Goal: Transaction & Acquisition: Purchase product/service

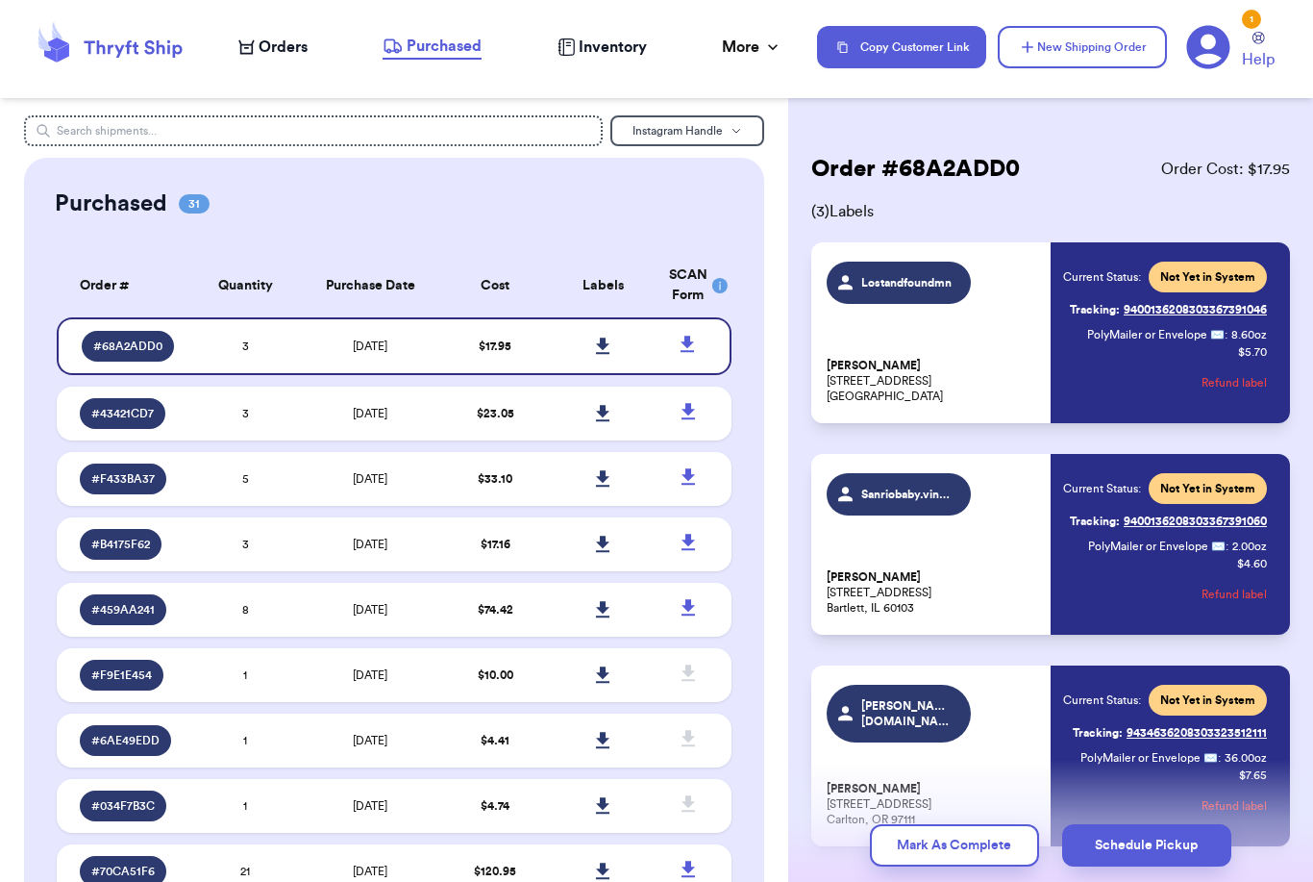
click at [257, 55] on div "Orders" at bounding box center [272, 47] width 69 height 23
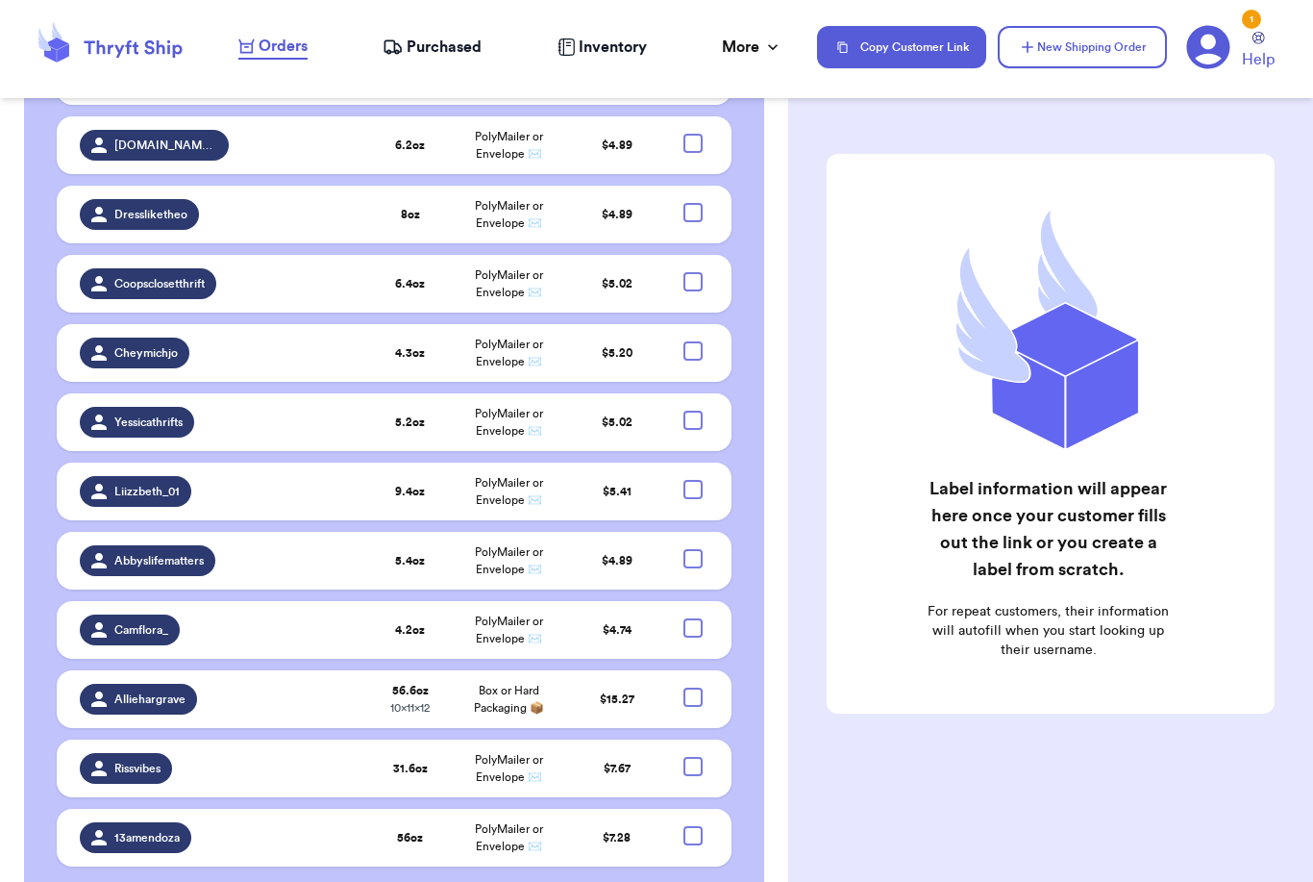
scroll to position [701, 0]
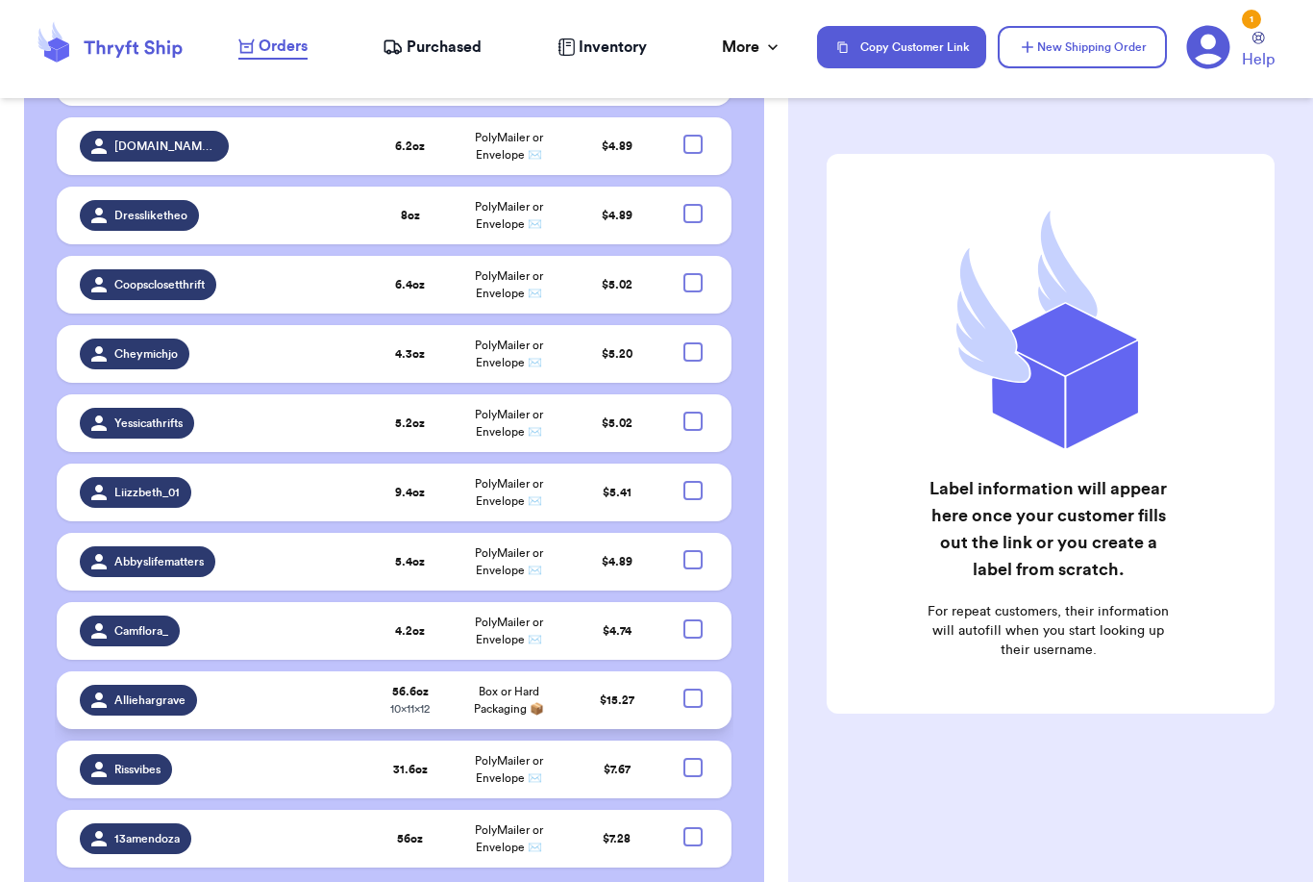
click at [694, 707] on div at bounding box center [693, 697] width 19 height 19
click at [693, 688] on input "checkbox" at bounding box center [692, 688] width 1 height 1
checkbox input "true"
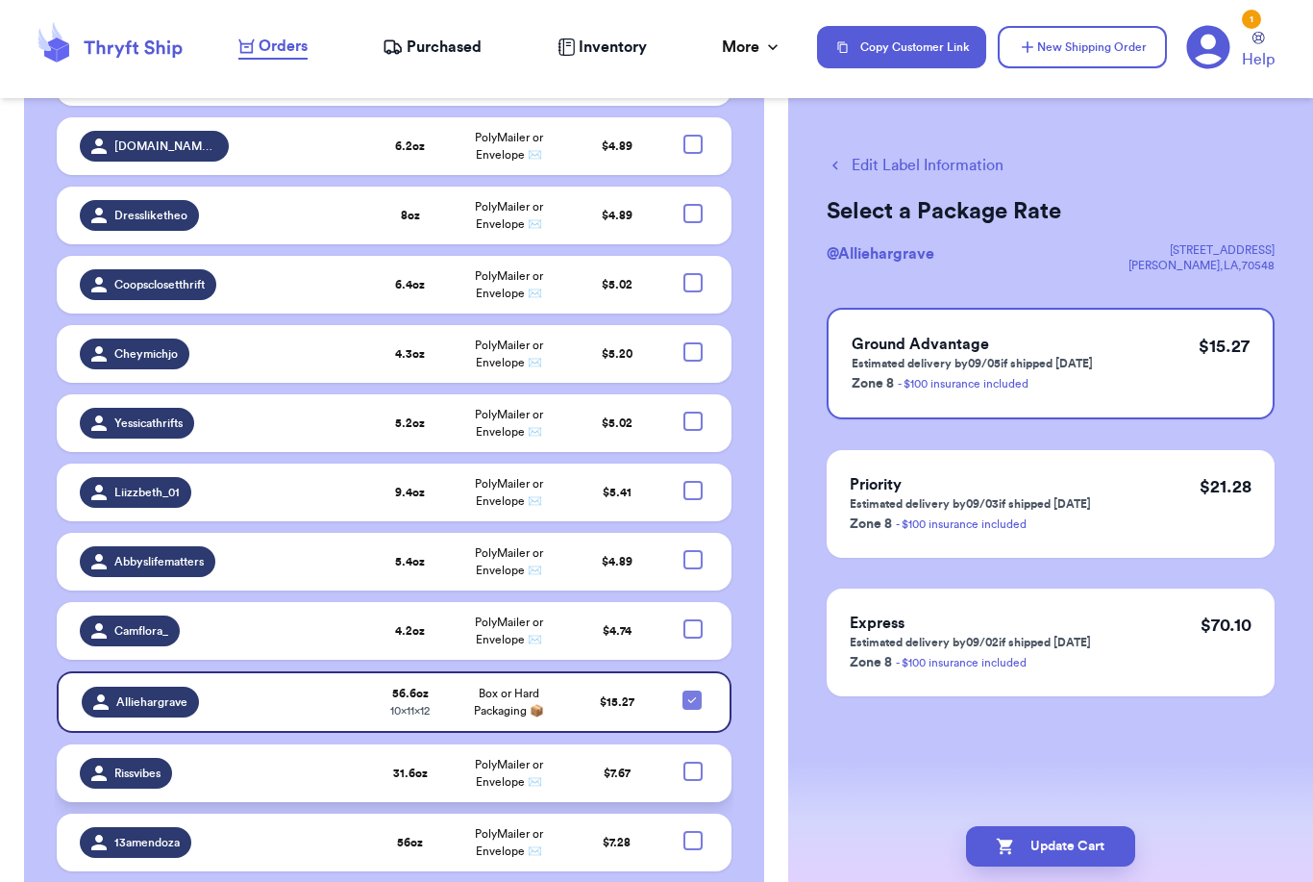
click at [694, 781] on div at bounding box center [693, 771] width 19 height 19
click at [693, 762] on input "checkbox" at bounding box center [692, 761] width 1 height 1
checkbox input "true"
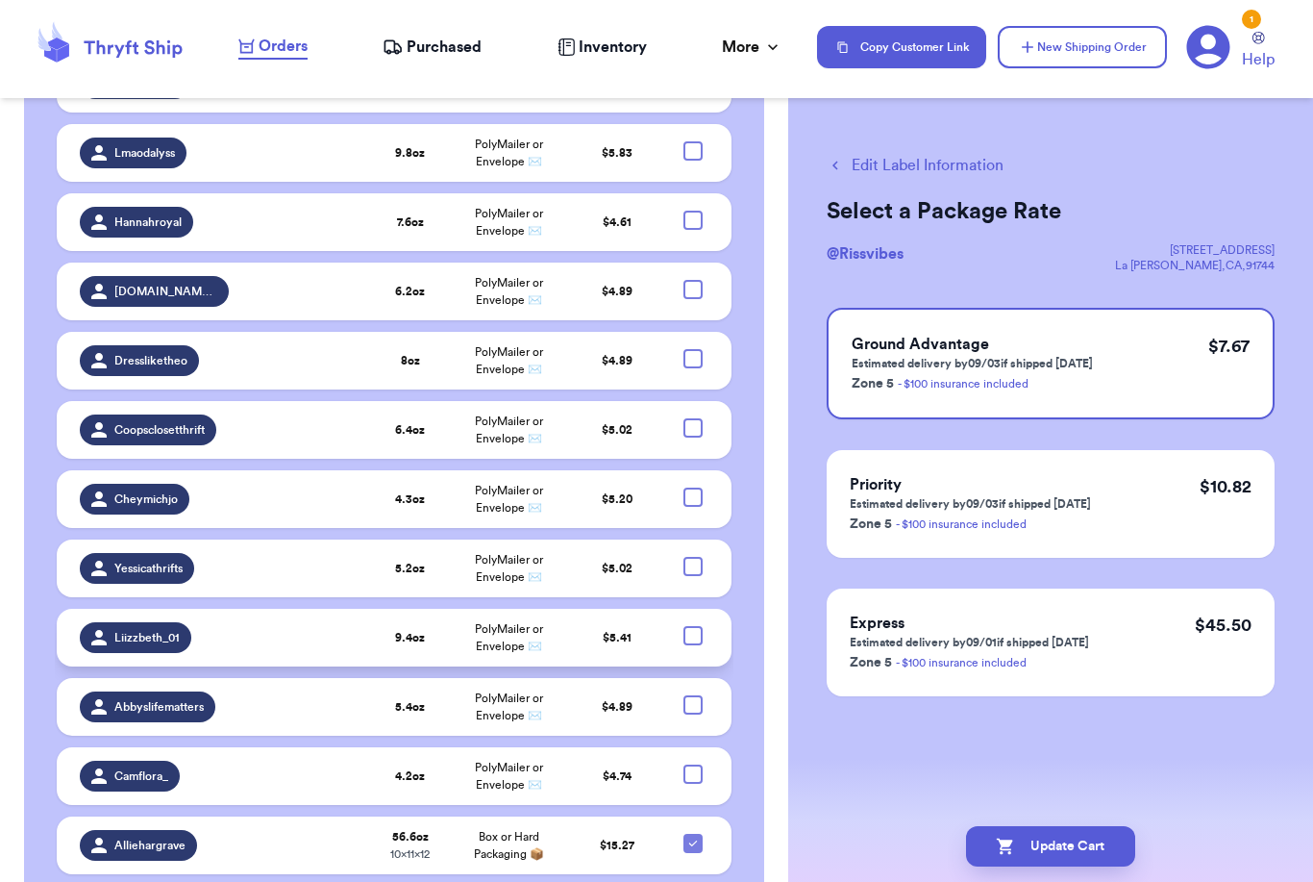
scroll to position [538, 0]
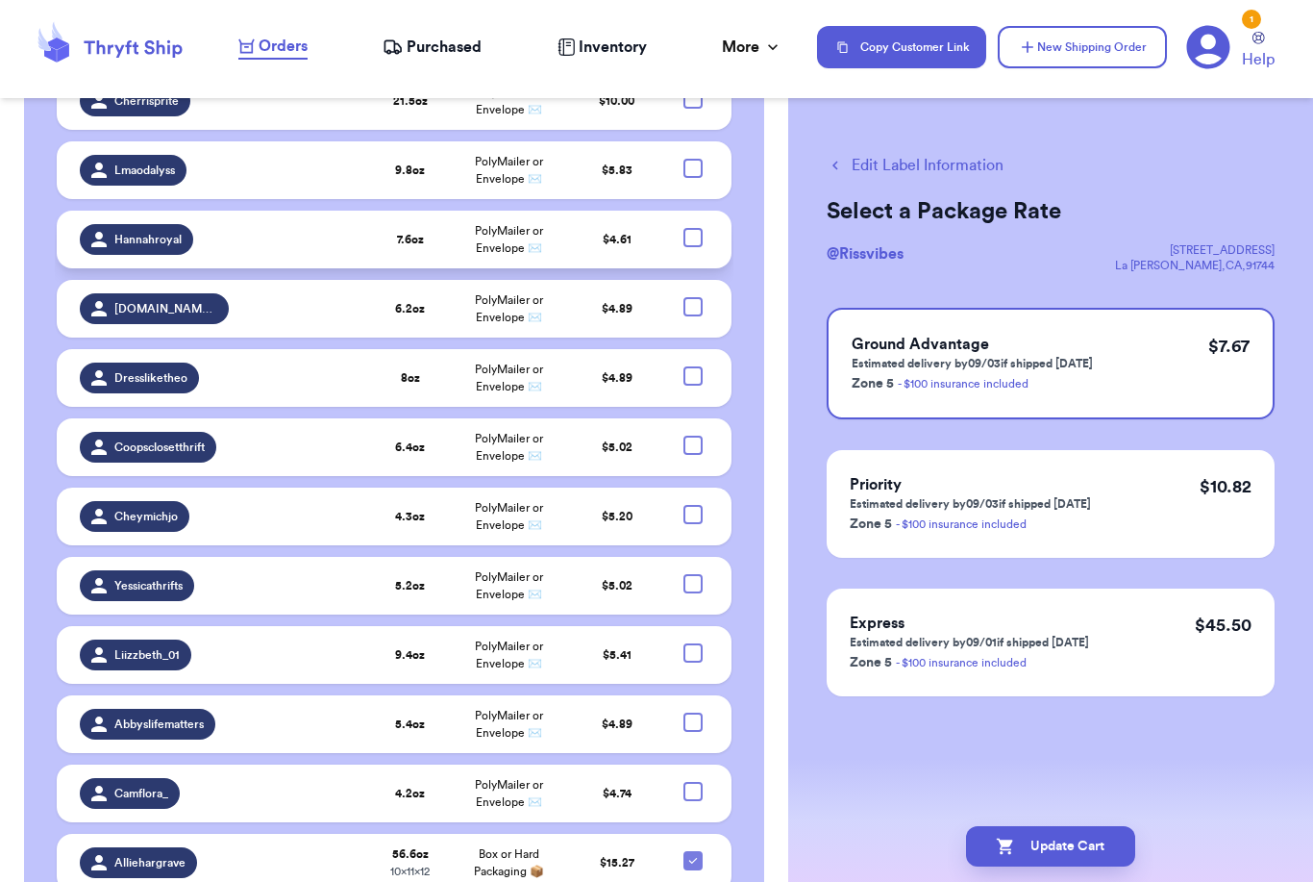
click at [694, 247] on div at bounding box center [693, 237] width 19 height 19
click at [693, 228] on input "checkbox" at bounding box center [692, 227] width 1 height 1
checkbox input "true"
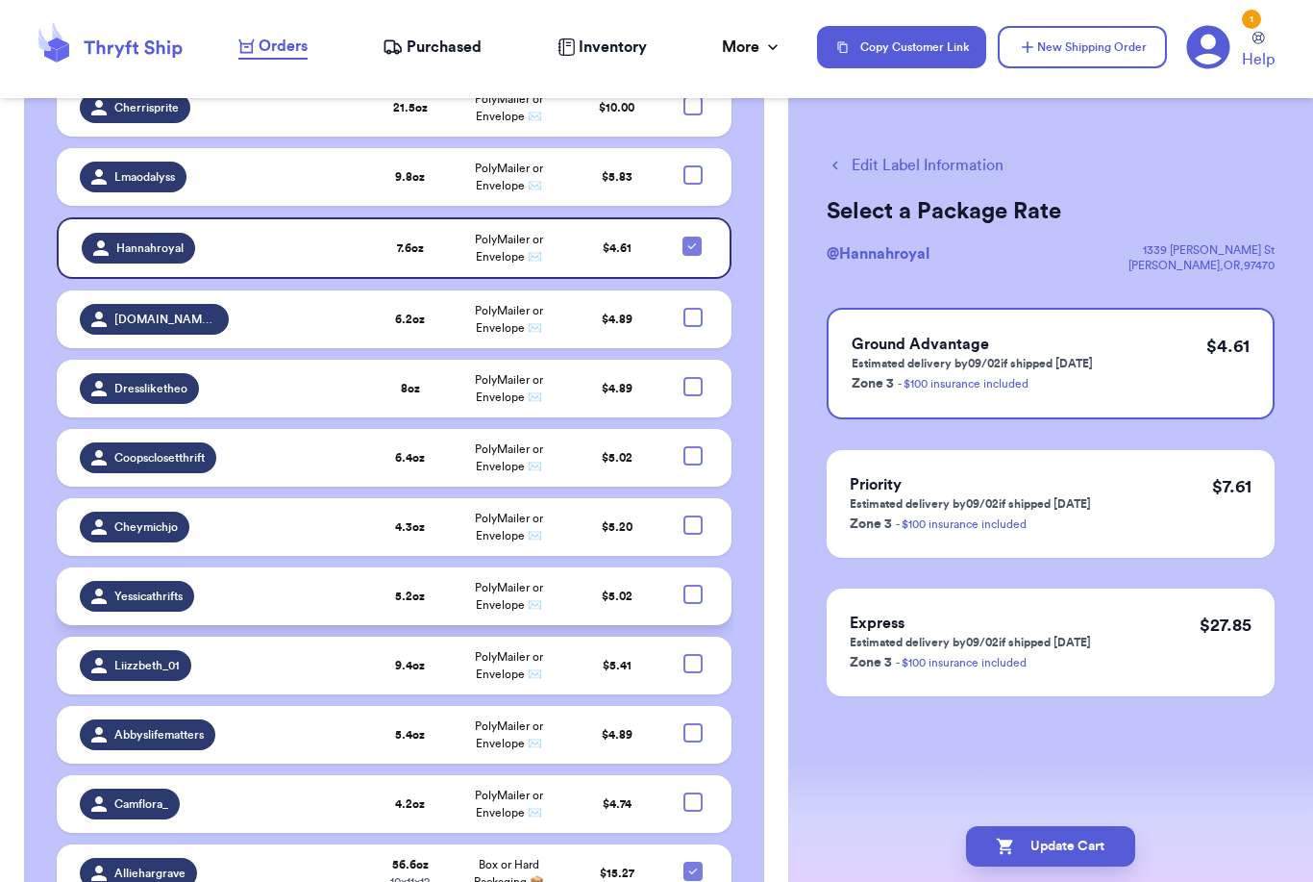
scroll to position [531, 0]
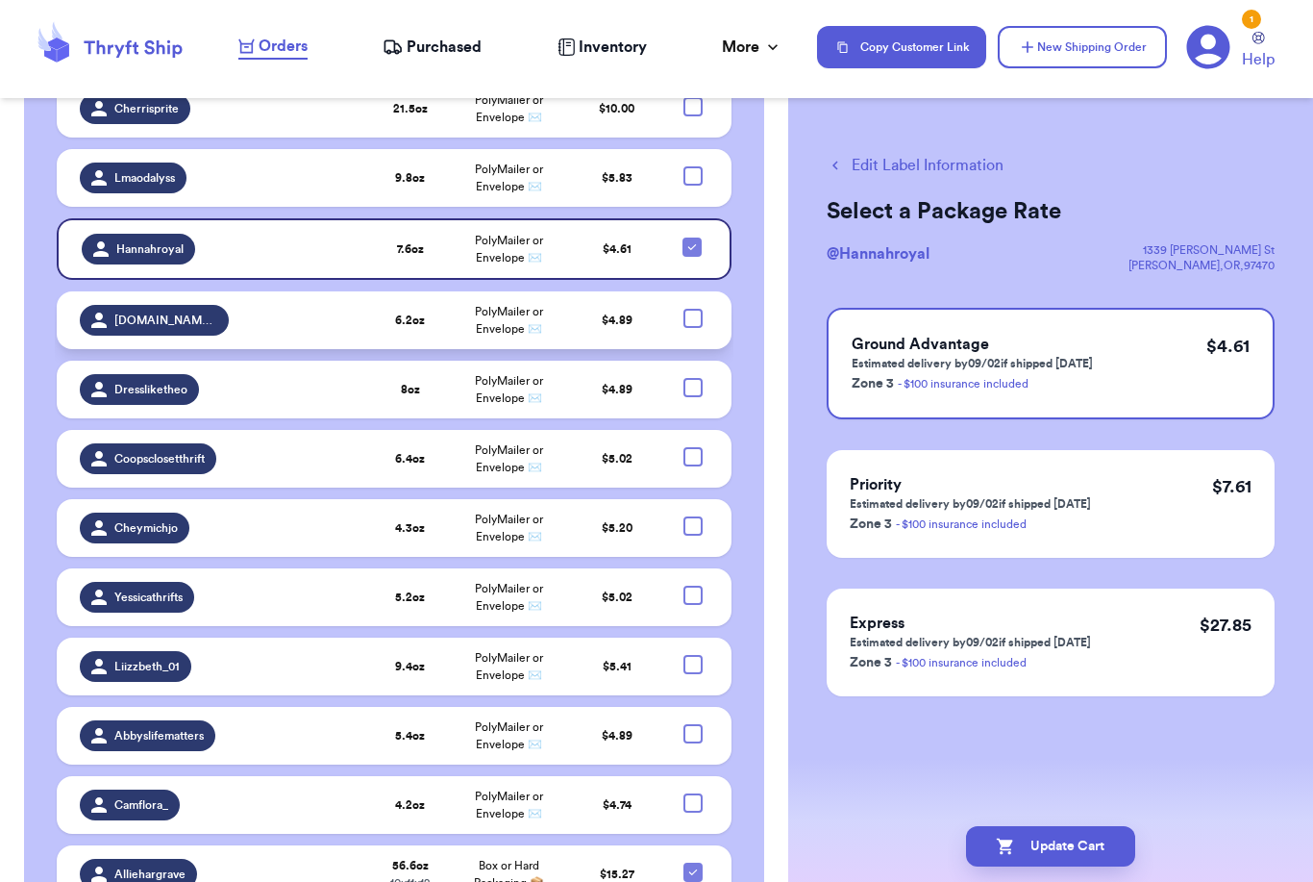
click at [694, 309] on div at bounding box center [693, 318] width 19 height 19
click at [693, 308] on input "checkbox" at bounding box center [692, 308] width 1 height 1
checkbox input "true"
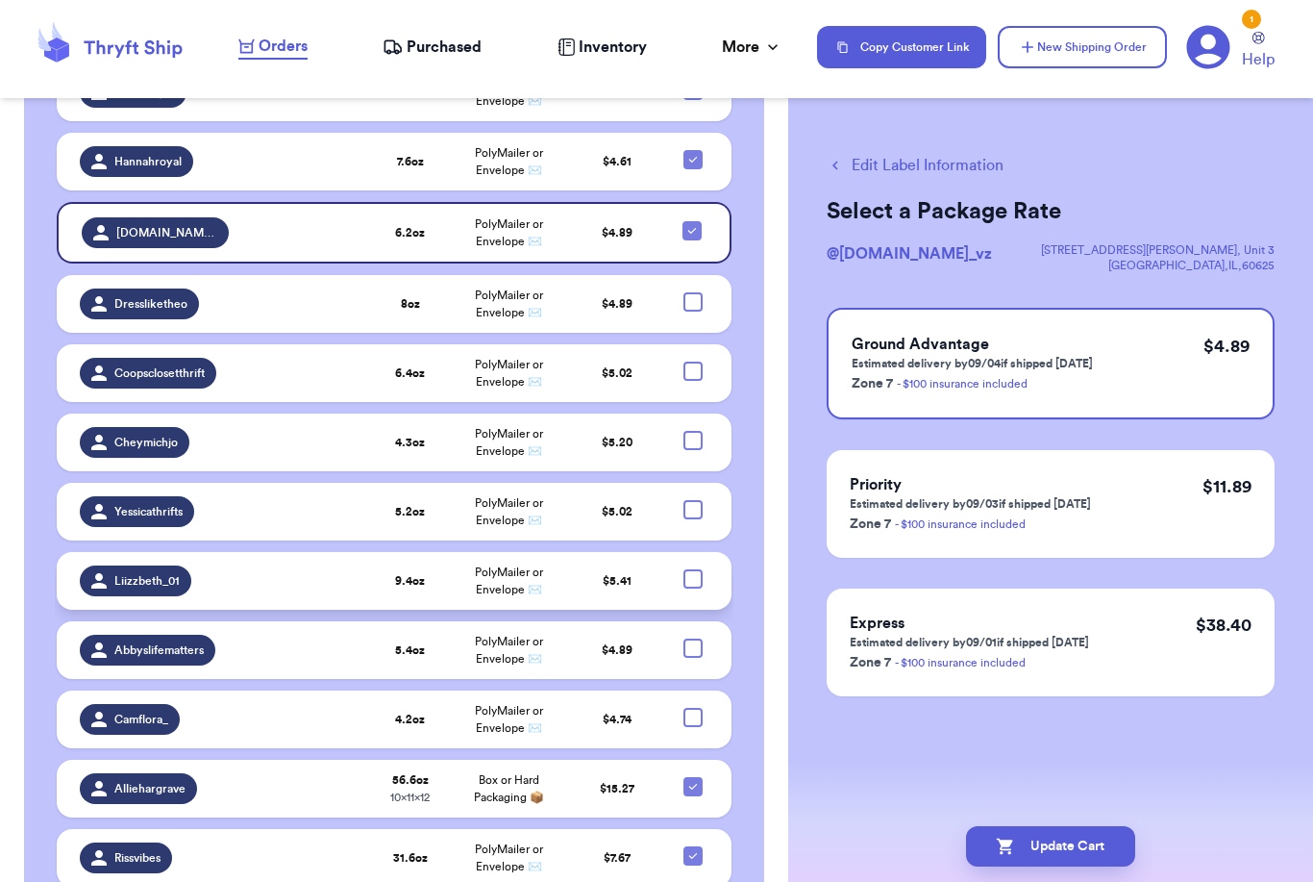
scroll to position [612, 0]
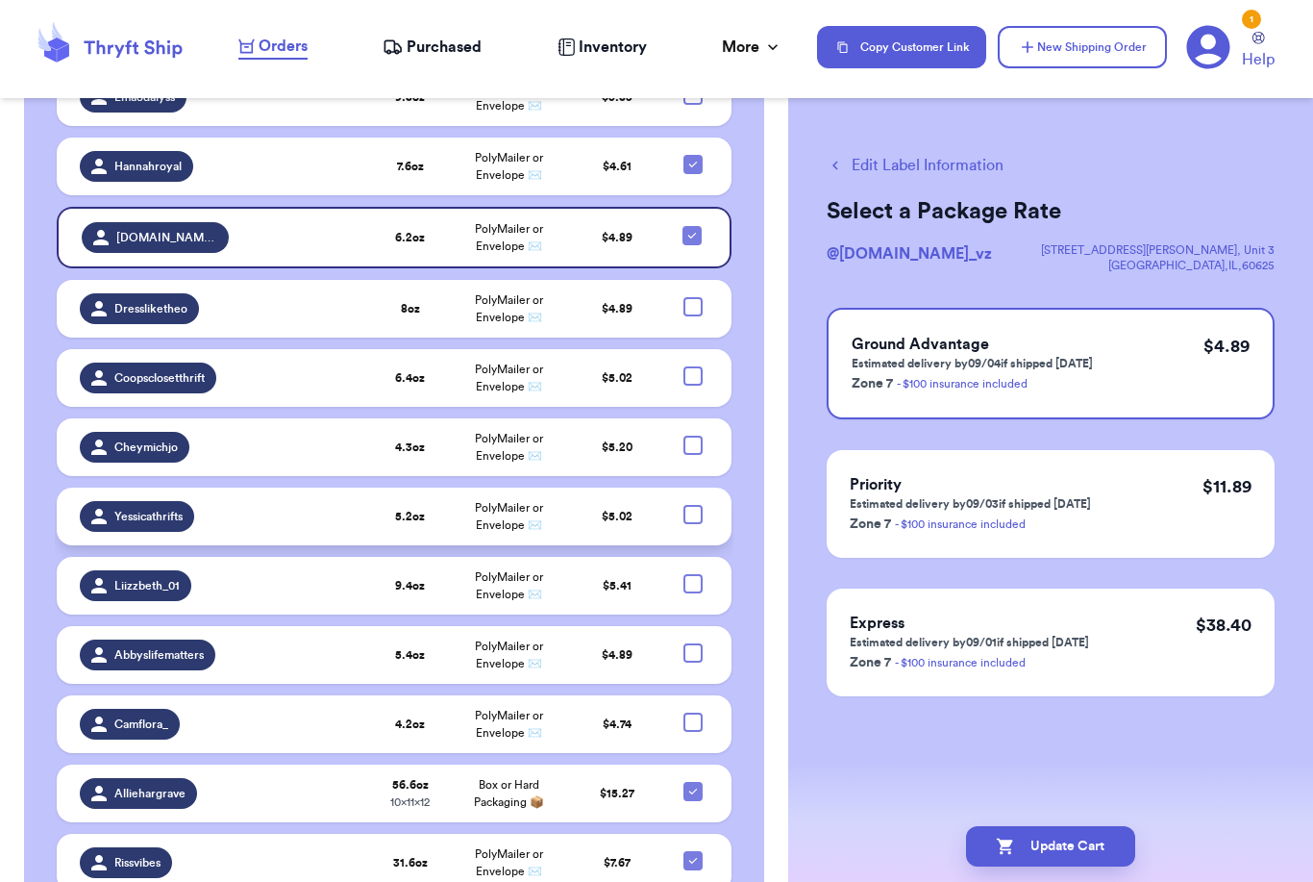
click at [690, 505] on div at bounding box center [693, 514] width 19 height 19
click at [692, 504] on input "checkbox" at bounding box center [692, 504] width 1 height 1
checkbox input "true"
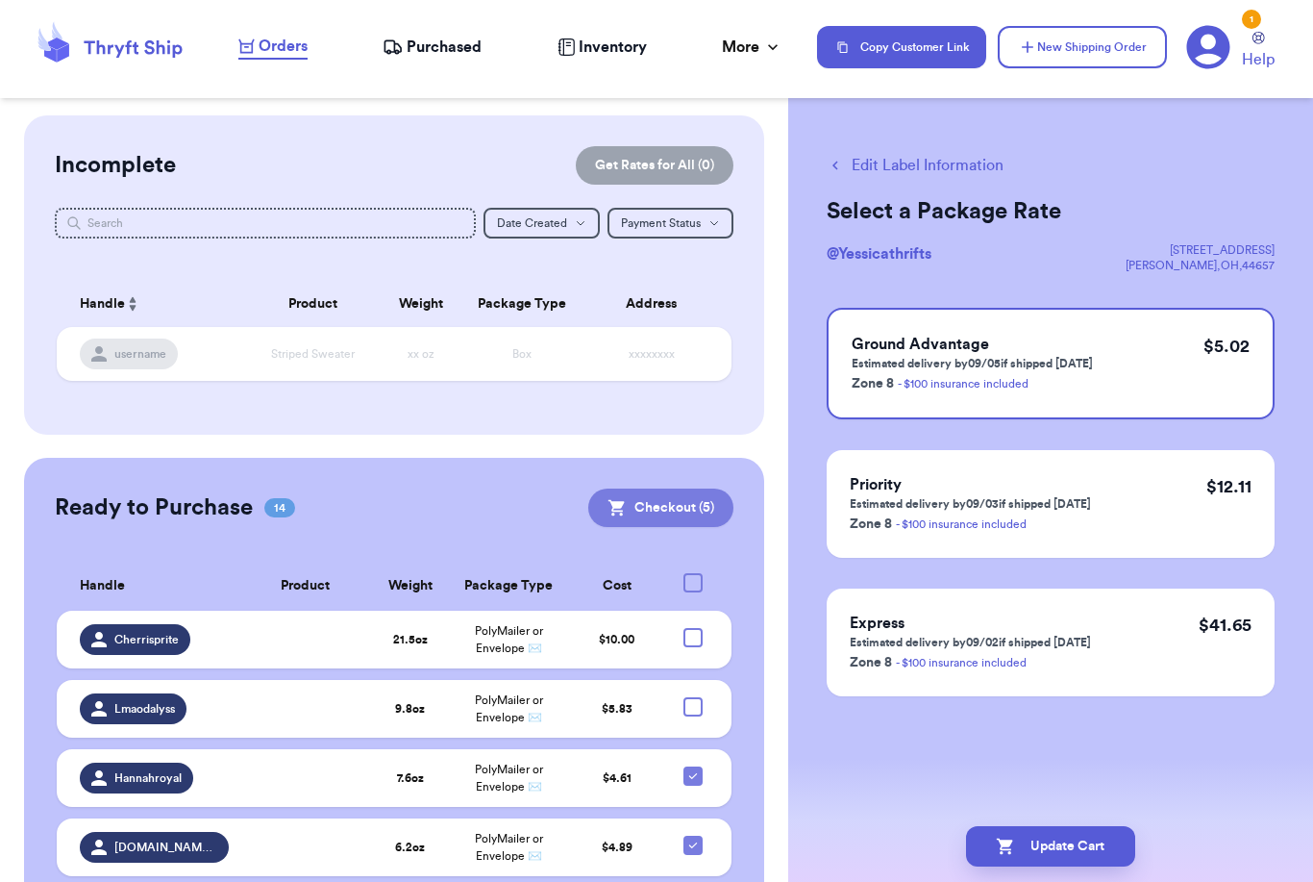
scroll to position [0, 0]
click at [670, 488] on button "Checkout ( 5 )" at bounding box center [660, 507] width 145 height 38
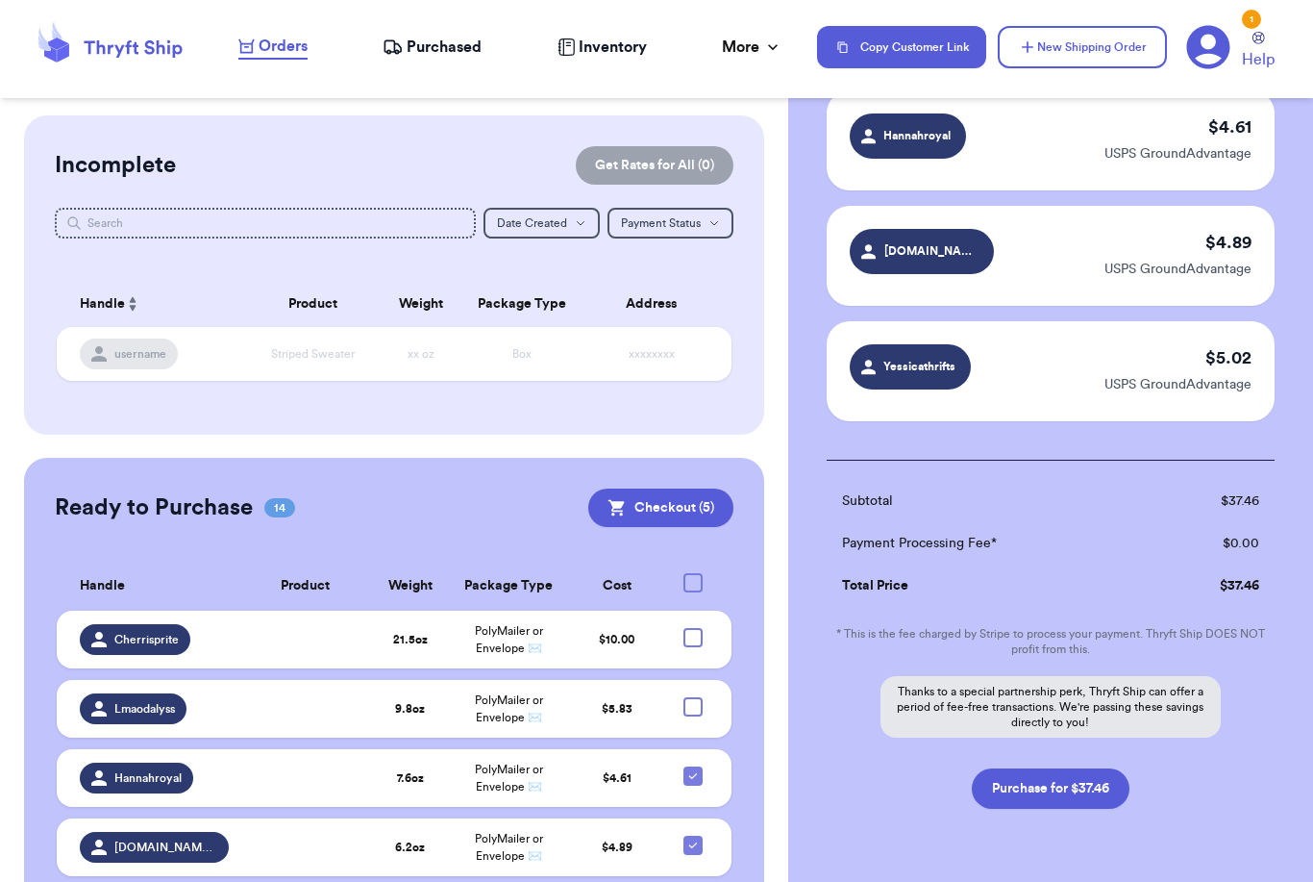
scroll to position [380, 0]
click at [1067, 793] on button "Purchase for $37.46" at bounding box center [1051, 787] width 158 height 40
checkbox input "false"
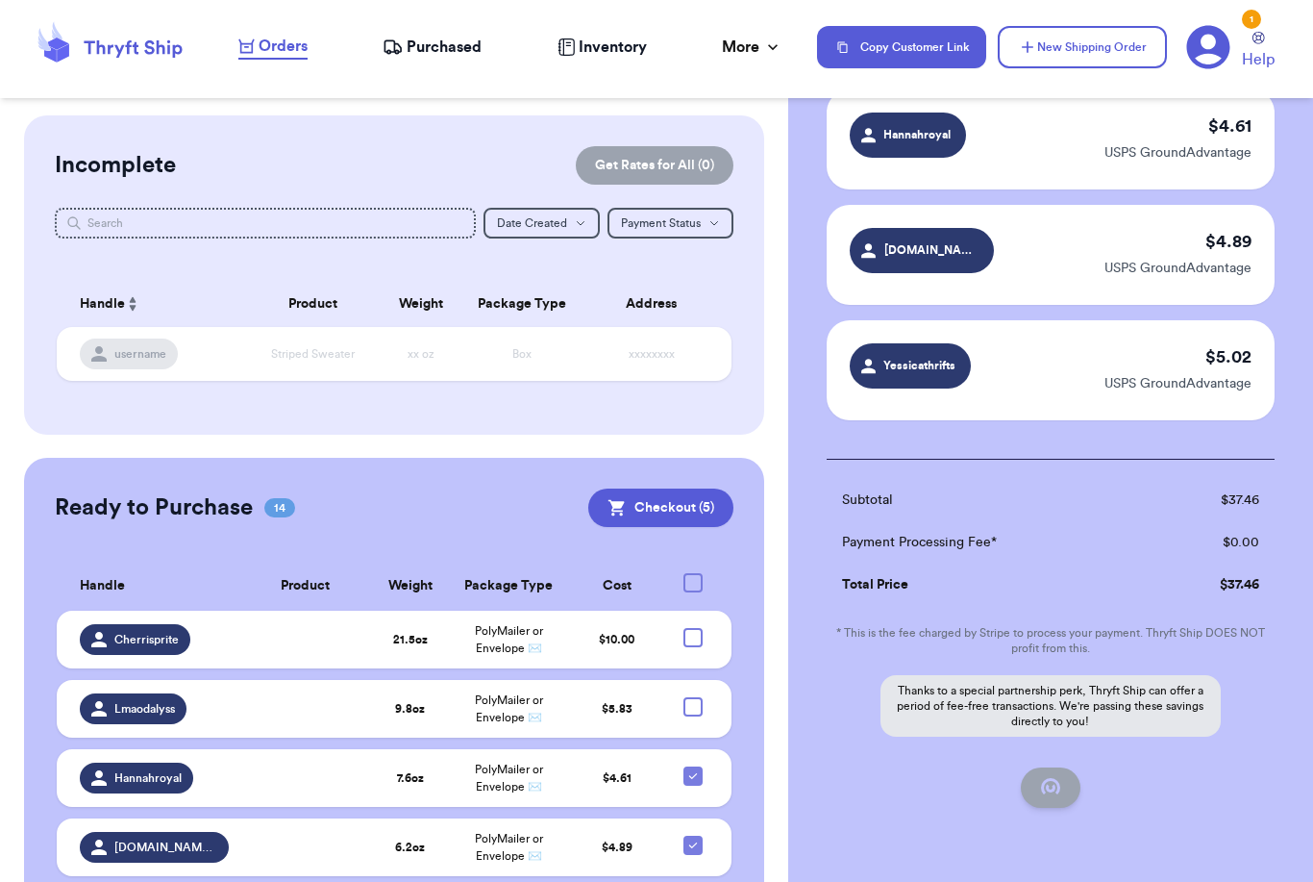
checkbox input "false"
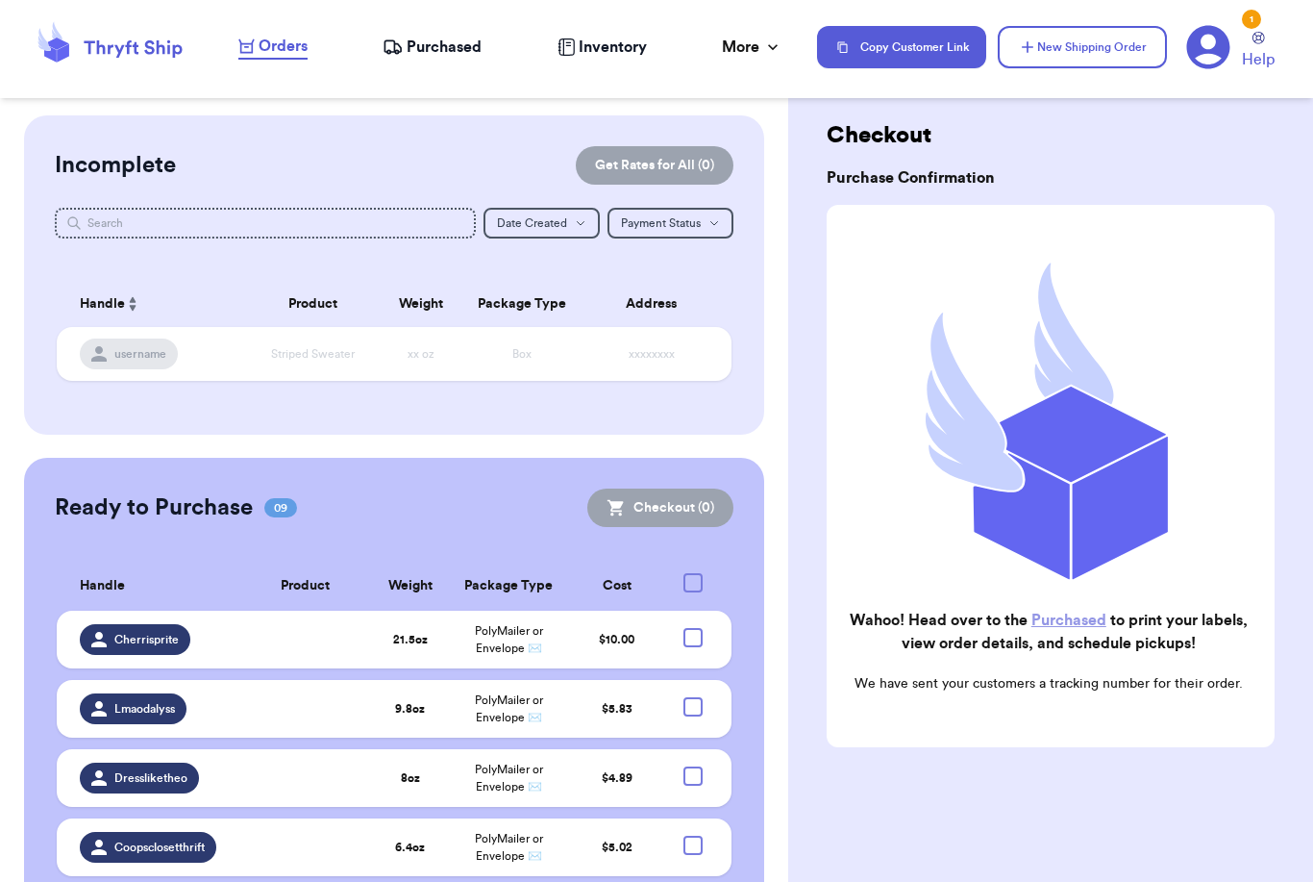
click at [1063, 622] on link "Purchased" at bounding box center [1069, 620] width 75 height 15
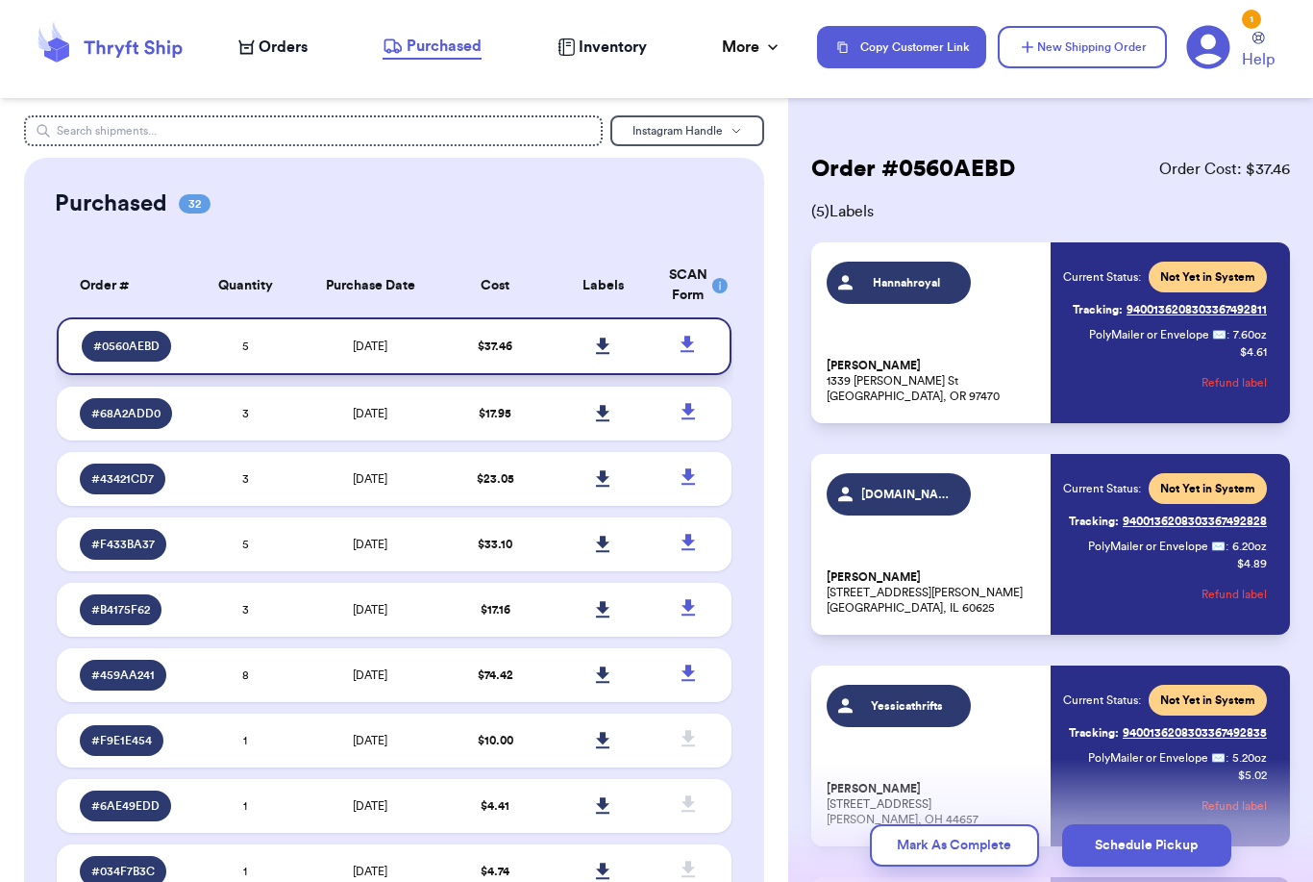
click at [605, 354] on icon at bounding box center [602, 346] width 13 height 16
